Goal: Task Accomplishment & Management: Manage account settings

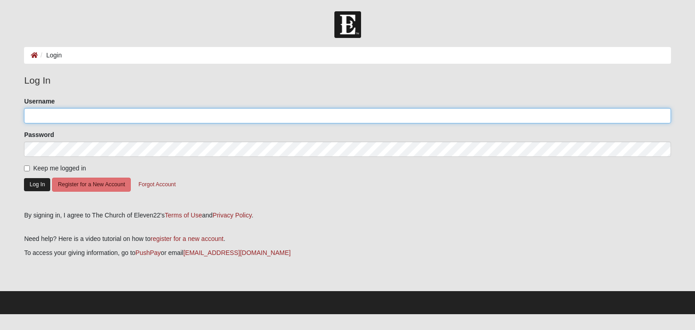
type input "Cocoholz@gmail.com"
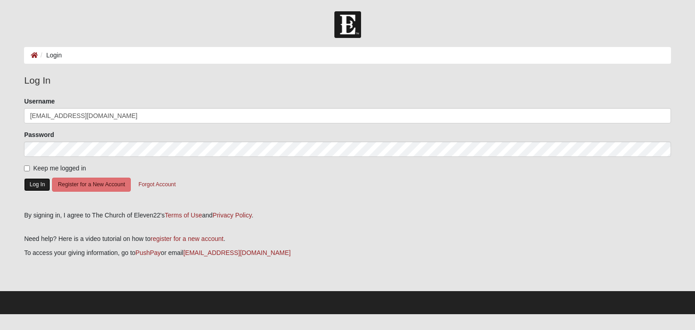
click at [34, 183] on button "Log In" at bounding box center [37, 184] width 26 height 13
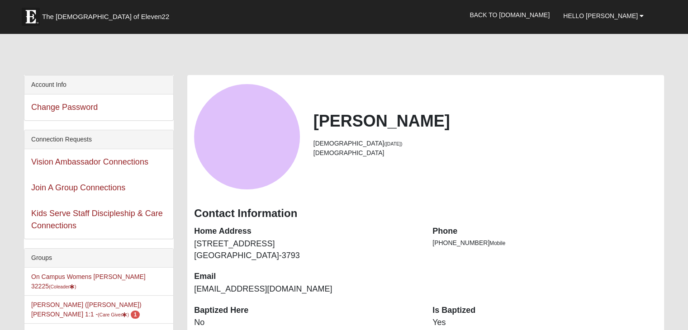
click at [261, 245] on dd "[STREET_ADDRESS]" at bounding box center [306, 249] width 225 height 23
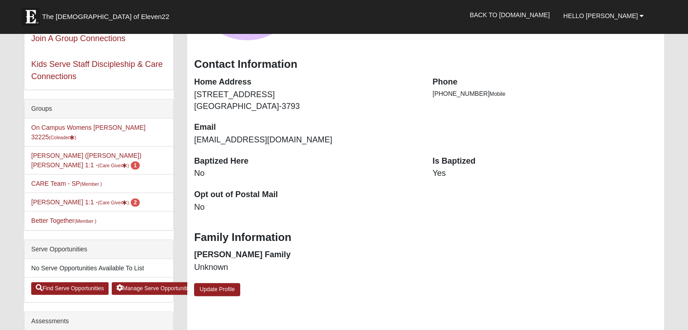
scroll to position [145, 0]
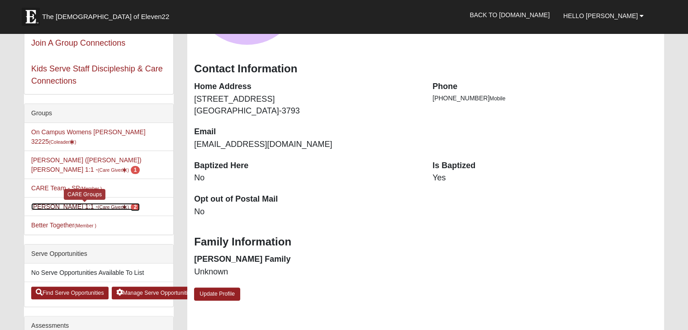
click at [62, 203] on link "Nicole Holzapfel 1:1 - (Care Giver ) 2" at bounding box center [85, 206] width 109 height 7
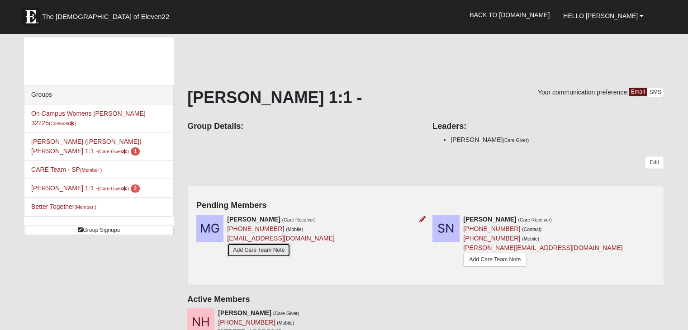
click at [263, 250] on link "Add Care Team Note" at bounding box center [258, 250] width 63 height 14
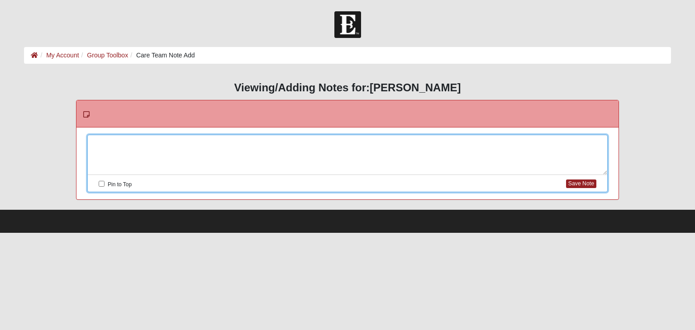
click at [287, 136] on div at bounding box center [347, 155] width 519 height 40
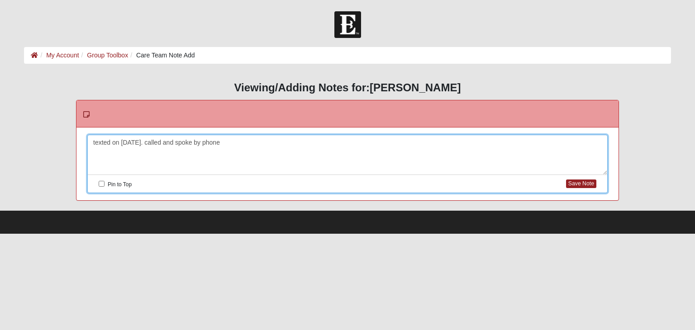
click at [147, 142] on div "texted on 9/14/25. called and spoke by phone" at bounding box center [347, 155] width 519 height 40
click at [146, 142] on div "texted on 9/14/25. called and spoke by phone" at bounding box center [347, 155] width 519 height 40
click at [264, 144] on div "texted on 9/14/25. texted/called and spoke by phone" at bounding box center [347, 155] width 519 height 40
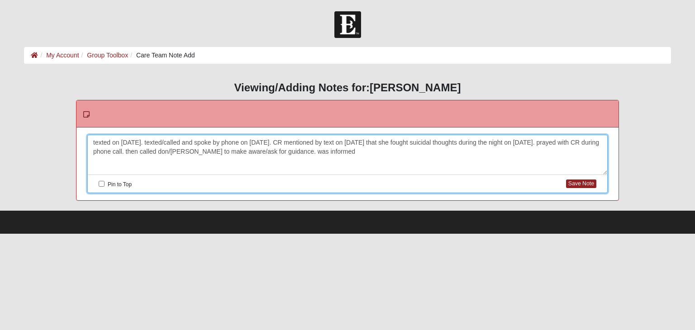
click at [178, 151] on div "texted on 9/14/25. texted/called and spoke by phone on 9/15/25. CR mentioned by…" at bounding box center [347, 155] width 519 height 40
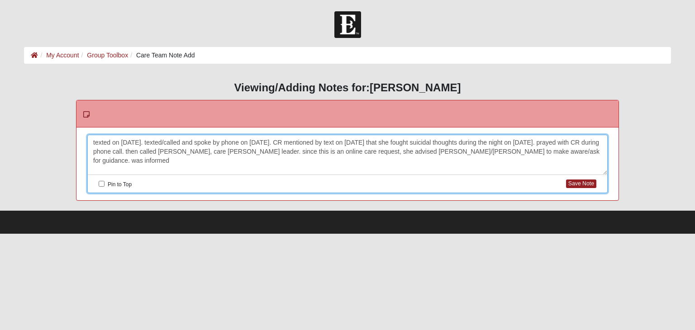
click at [574, 152] on div "texted on 9/14/25. texted/called and spoke by phone on 9/15/25. CR mentioned by…" at bounding box center [347, 155] width 519 height 40
click at [435, 150] on div "texted on 9/14/25. texted/called and spoke by phone on 9/15/25. CR mentioned by…" at bounding box center [347, 155] width 519 height 40
click at [580, 152] on div "texted on 9/14/25. texted/called and spoke by phone on 9/15/25. CR mentioned by…" at bounding box center [347, 155] width 519 height 40
click at [213, 162] on div "texted on 9/14/25. texted/called and spoke by phone on 9/15/25. CR mentioned by…" at bounding box center [347, 155] width 519 height 40
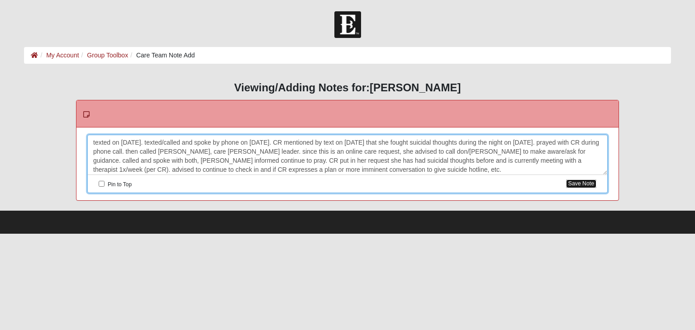
click at [586, 184] on button "Save Note" at bounding box center [581, 184] width 30 height 9
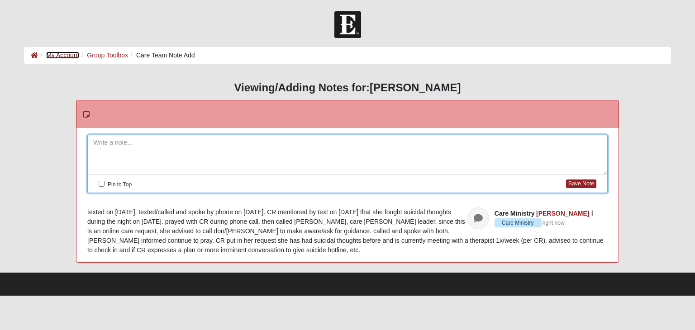
click at [67, 52] on link "My Account" at bounding box center [62, 55] width 33 height 7
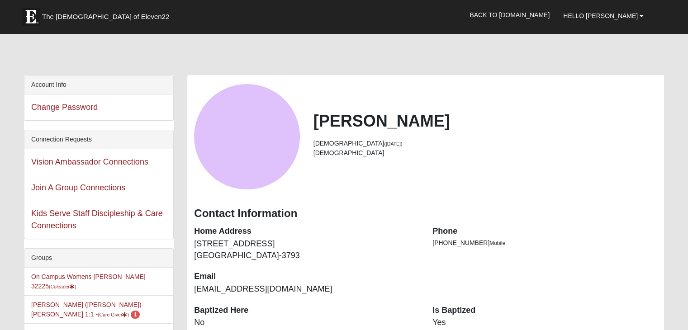
click at [245, 245] on dd "[STREET_ADDRESS]" at bounding box center [306, 249] width 225 height 23
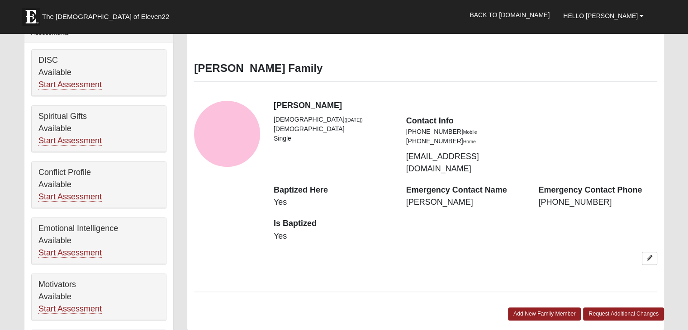
scroll to position [447, 0]
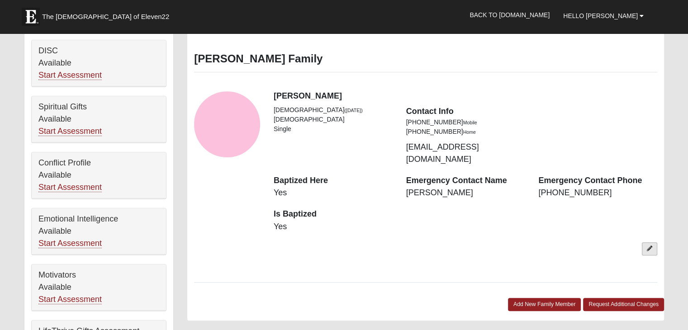
click at [648, 246] on icon at bounding box center [649, 248] width 5 height 5
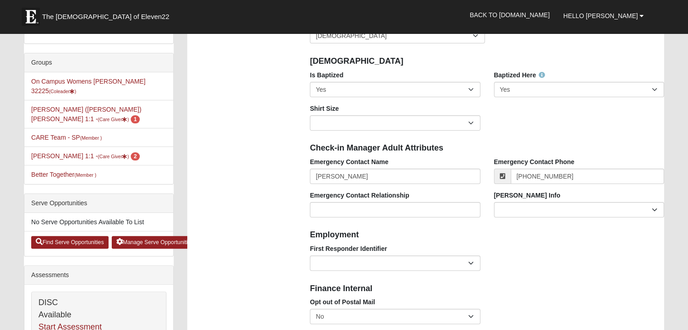
scroll to position [199, 0]
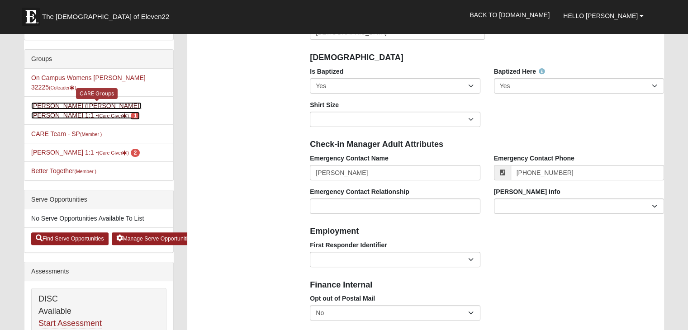
click at [85, 102] on link "[PERSON_NAME] ([PERSON_NAME]) [PERSON_NAME] 1:1 - (Care Giver ) 1" at bounding box center [86, 110] width 110 height 17
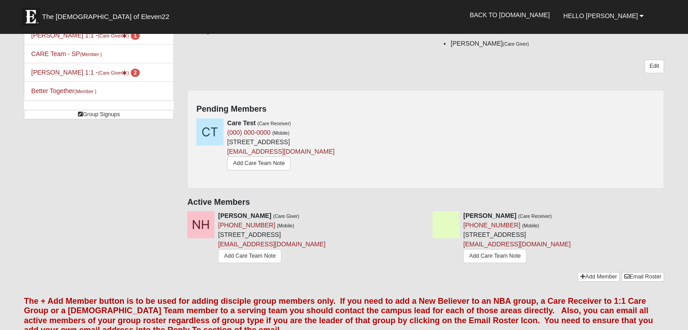
scroll to position [115, 0]
click at [497, 250] on link "Add Care Team Note" at bounding box center [494, 257] width 63 height 14
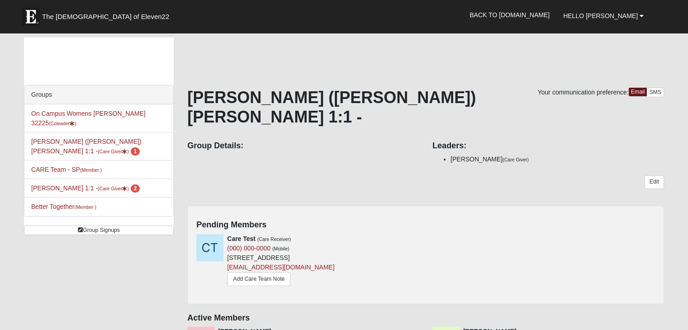
scroll to position [115, 0]
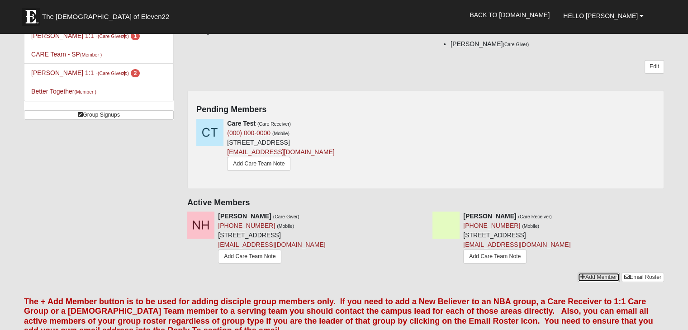
click at [603, 273] on link "Add Member" at bounding box center [599, 277] width 42 height 9
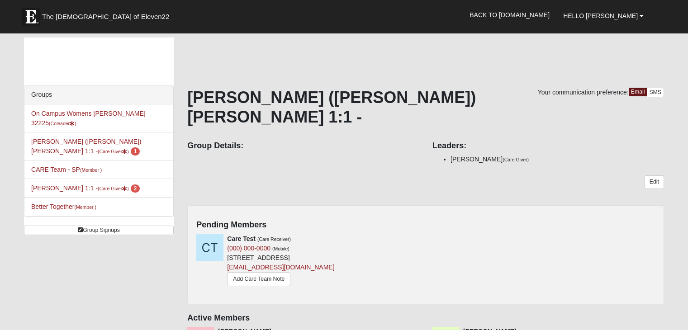
scroll to position [115, 0]
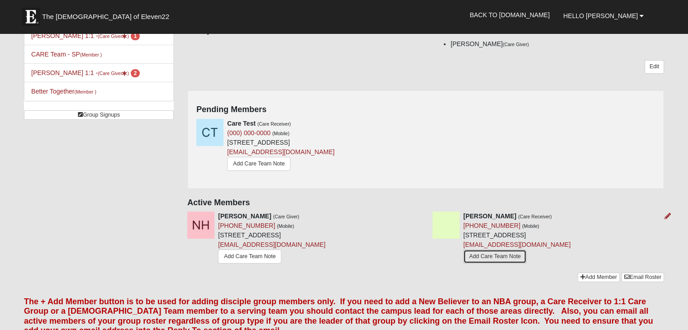
click at [497, 250] on link "Add Care Team Note" at bounding box center [494, 257] width 63 height 14
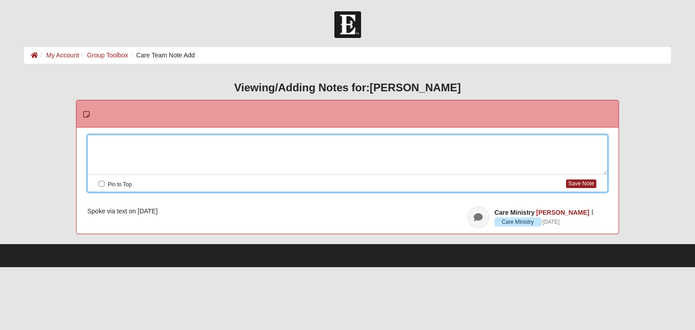
click at [108, 140] on div at bounding box center [347, 155] width 519 height 40
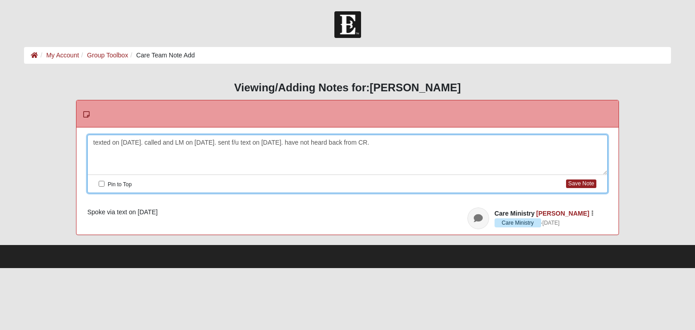
click at [112, 140] on div "texted on [DATE]. called and LM on [DATE]. sent f/u text on [DATE]. have not he…" at bounding box center [347, 155] width 519 height 40
click at [586, 183] on button "Save Note" at bounding box center [581, 184] width 30 height 9
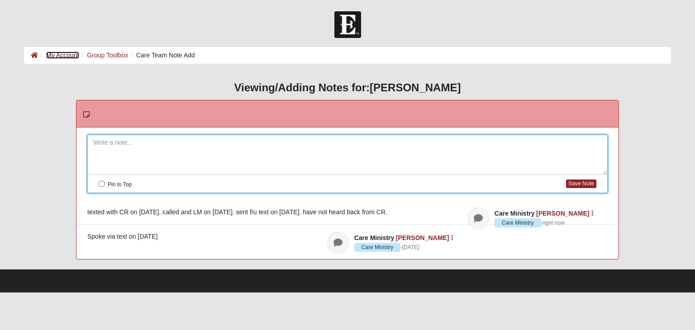
click at [65, 53] on link "My Account" at bounding box center [62, 55] width 33 height 7
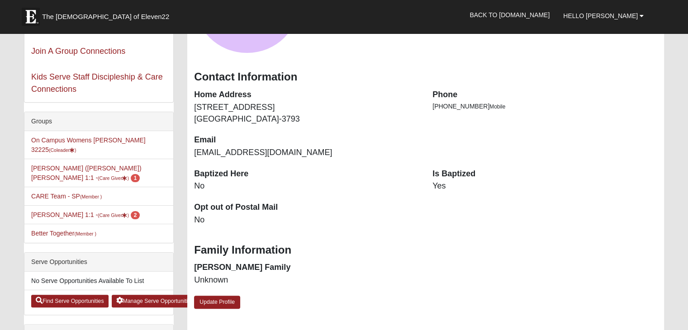
scroll to position [139, 0]
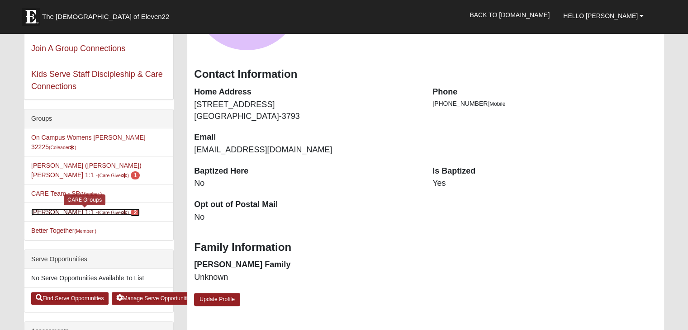
click at [78, 208] on link "Nicole Holzapfel 1:1 - (Care Giver ) 2" at bounding box center [85, 211] width 109 height 7
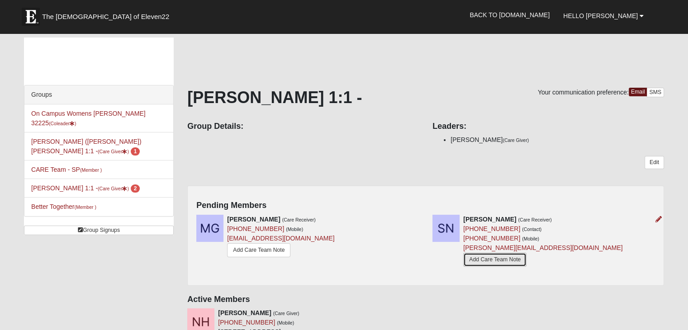
click at [489, 257] on link "Add Care Team Note" at bounding box center [494, 260] width 63 height 14
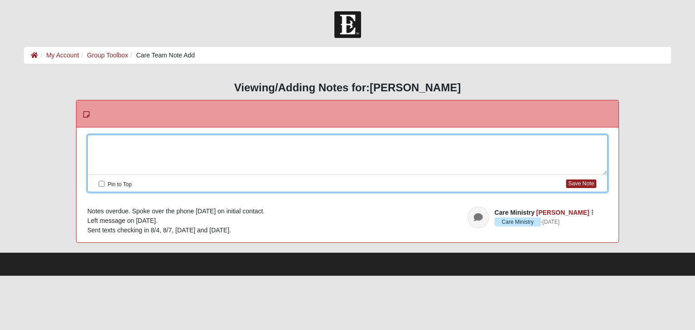
click at [109, 142] on div at bounding box center [347, 155] width 519 height 40
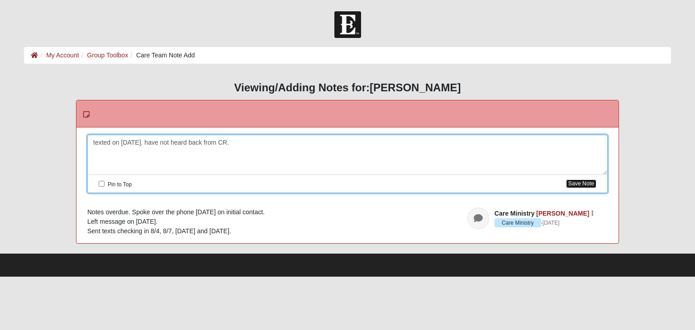
click at [584, 183] on button "Save Note" at bounding box center [581, 184] width 30 height 9
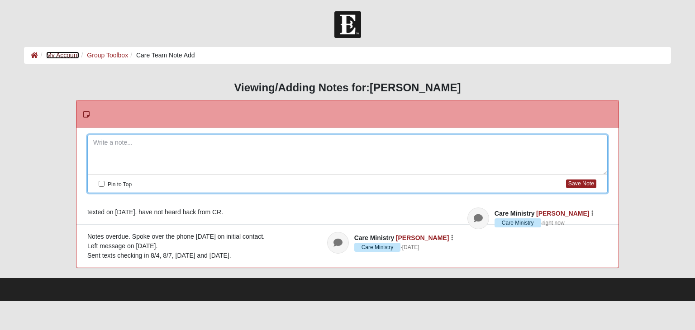
click at [63, 52] on link "My Account" at bounding box center [62, 55] width 33 height 7
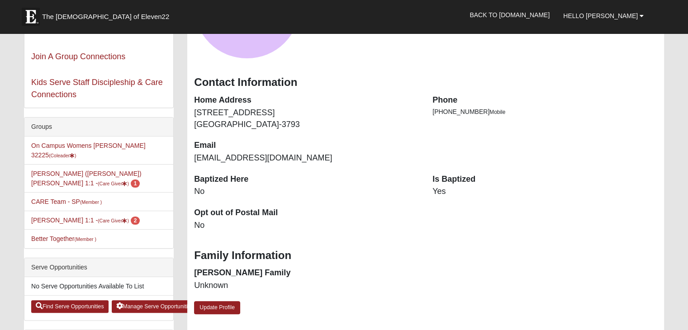
scroll to position [128, 0]
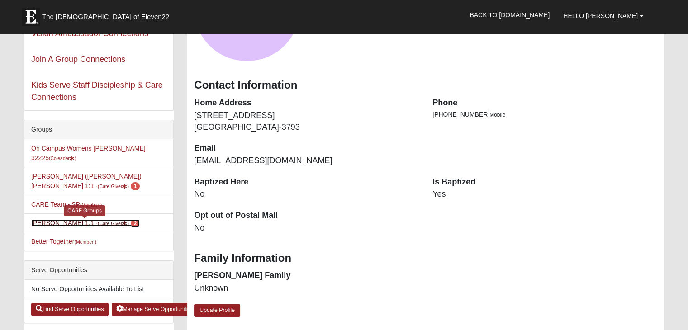
click at [73, 219] on link "Nicole Holzapfel 1:1 - (Care Giver ) 2" at bounding box center [85, 222] width 109 height 7
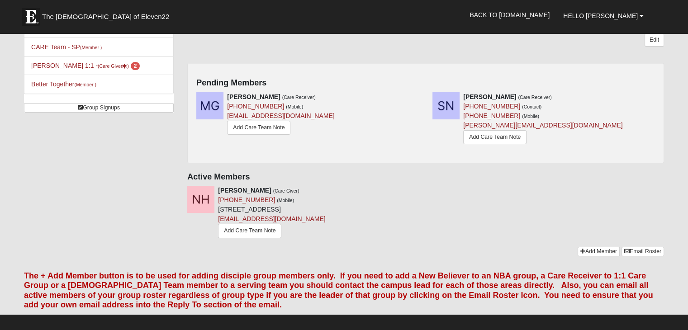
scroll to position [124, 0]
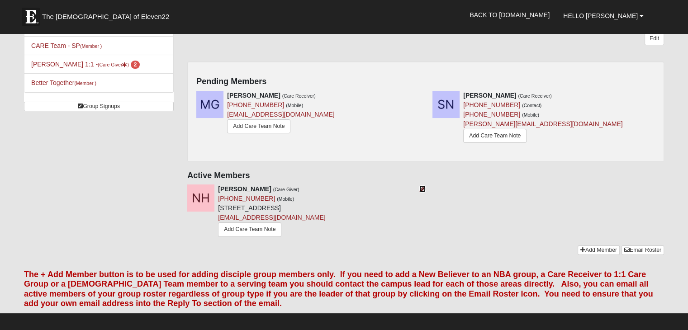
click at [425, 186] on icon at bounding box center [422, 189] width 6 height 6
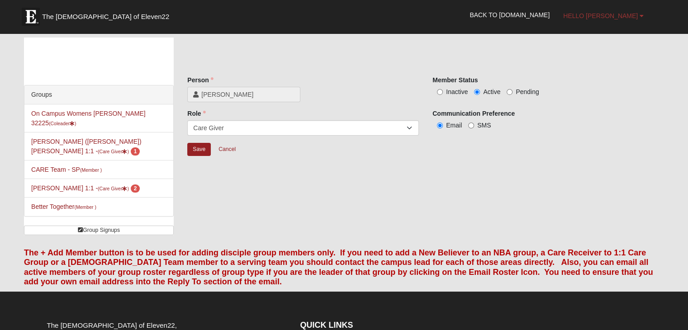
click at [638, 15] on link "Hello [PERSON_NAME]" at bounding box center [603, 16] width 94 height 23
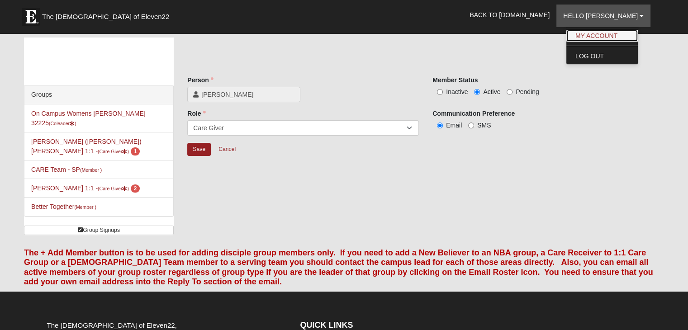
click at [627, 35] on link "My Account" at bounding box center [601, 36] width 71 height 12
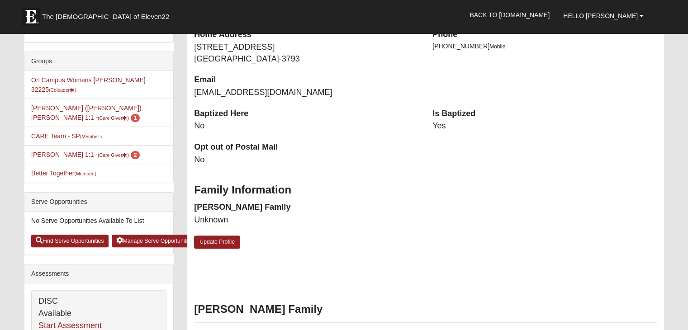
scroll to position [218, 0]
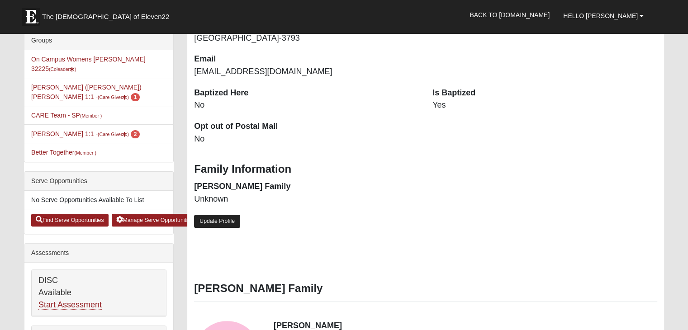
click at [231, 221] on link "Update Profile" at bounding box center [217, 221] width 46 height 13
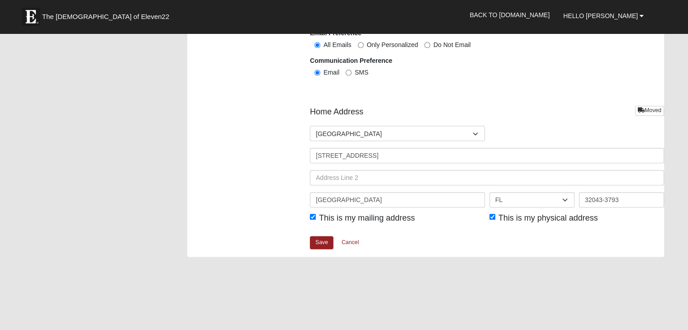
scroll to position [1069, 0]
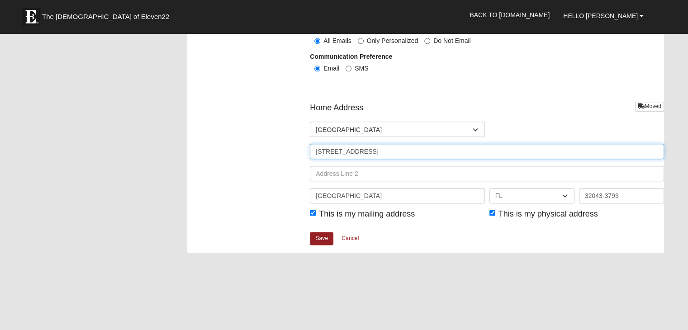
click at [377, 150] on input "[STREET_ADDRESS]" at bounding box center [487, 151] width 354 height 15
type input "3"
type input "[STREET_ADDRESS]"
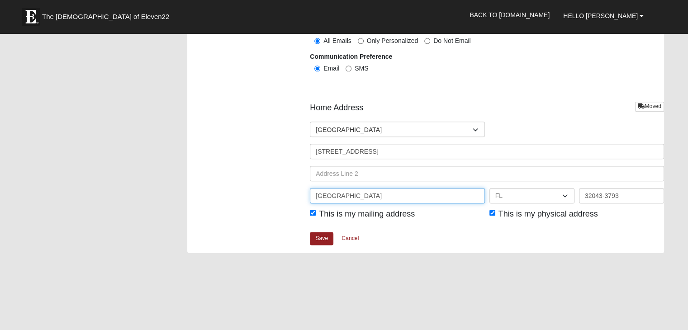
click at [383, 195] on input "Green Cove Springs" at bounding box center [397, 195] width 175 height 15
type input "G"
type input "Jacksonville"
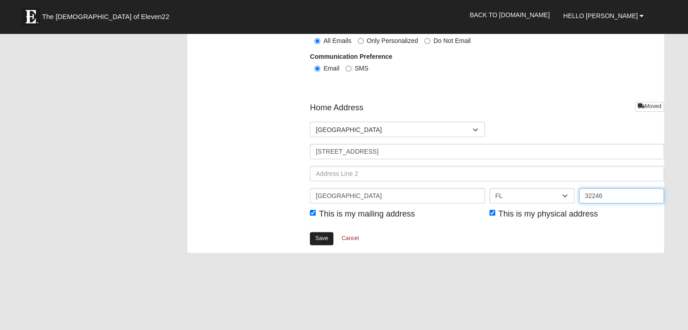
type input "32246"
click at [326, 238] on link "Save" at bounding box center [322, 238] width 24 height 13
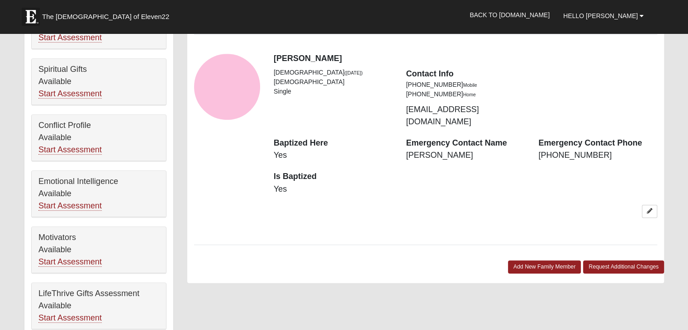
scroll to position [487, 0]
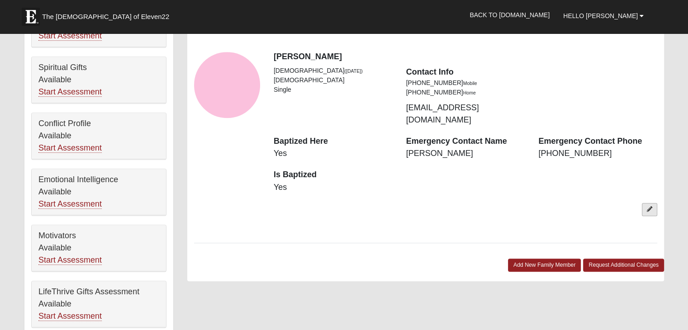
click at [649, 207] on icon at bounding box center [649, 209] width 5 height 5
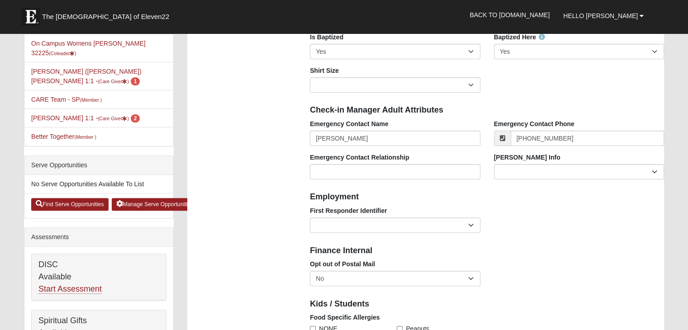
scroll to position [0, 0]
